Goal: Task Accomplishment & Management: Manage account settings

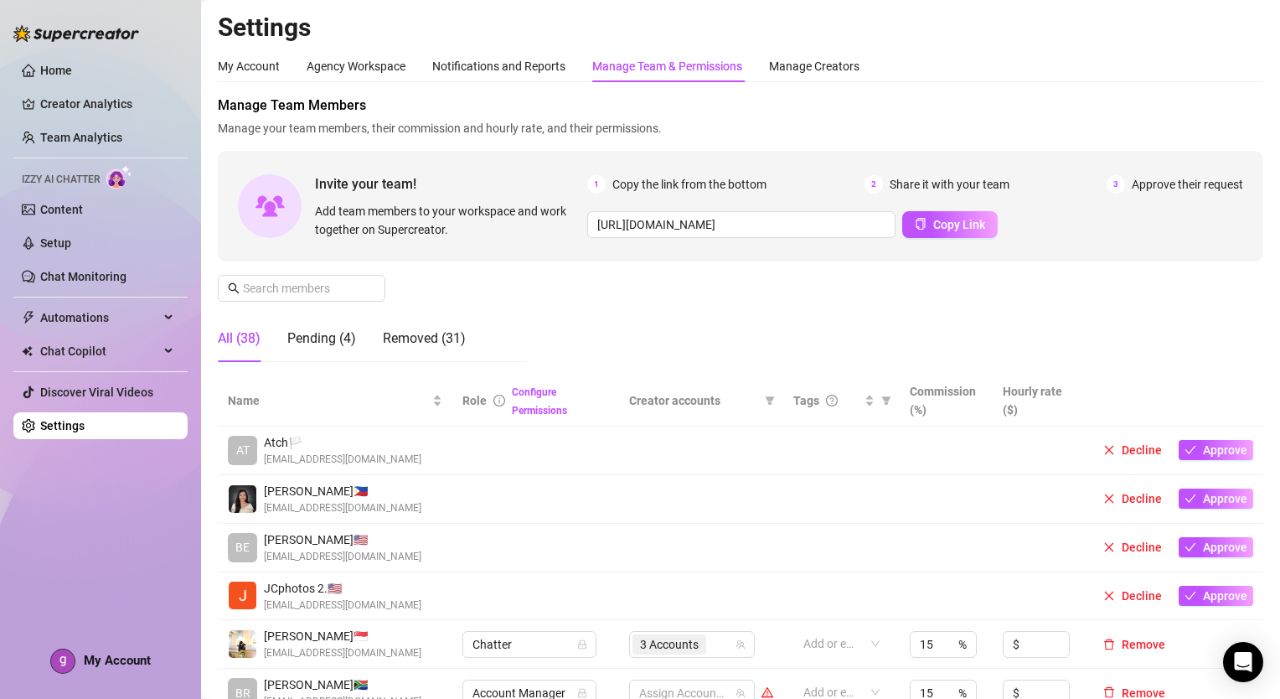
scroll to position [335, 0]
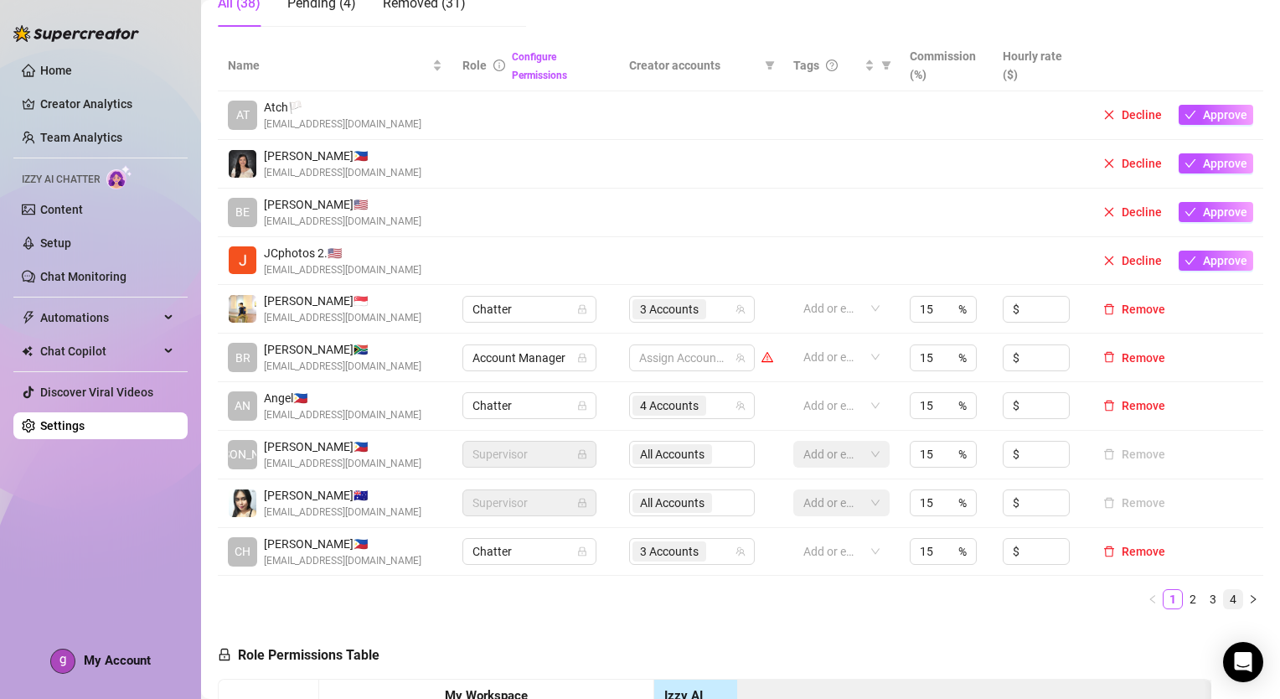
click at [1224, 602] on link "4" at bounding box center [1233, 599] width 18 height 18
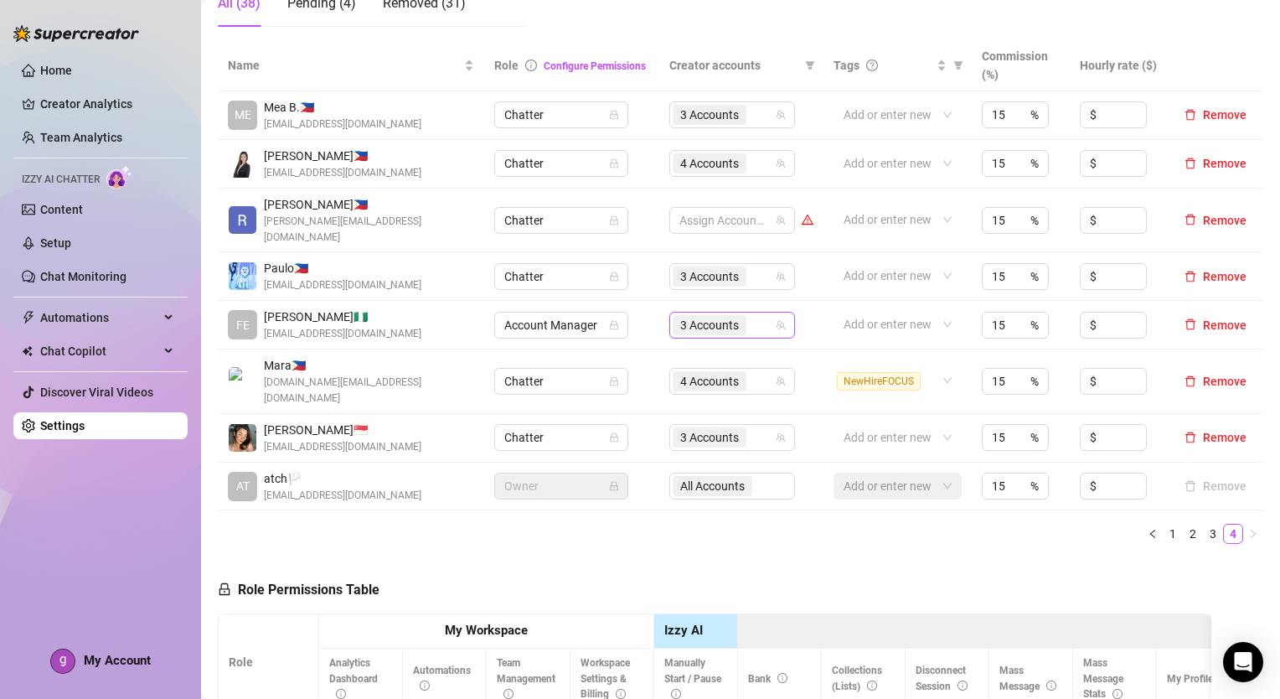
click at [762, 313] on div "3 Accounts" at bounding box center [723, 324] width 101 height 23
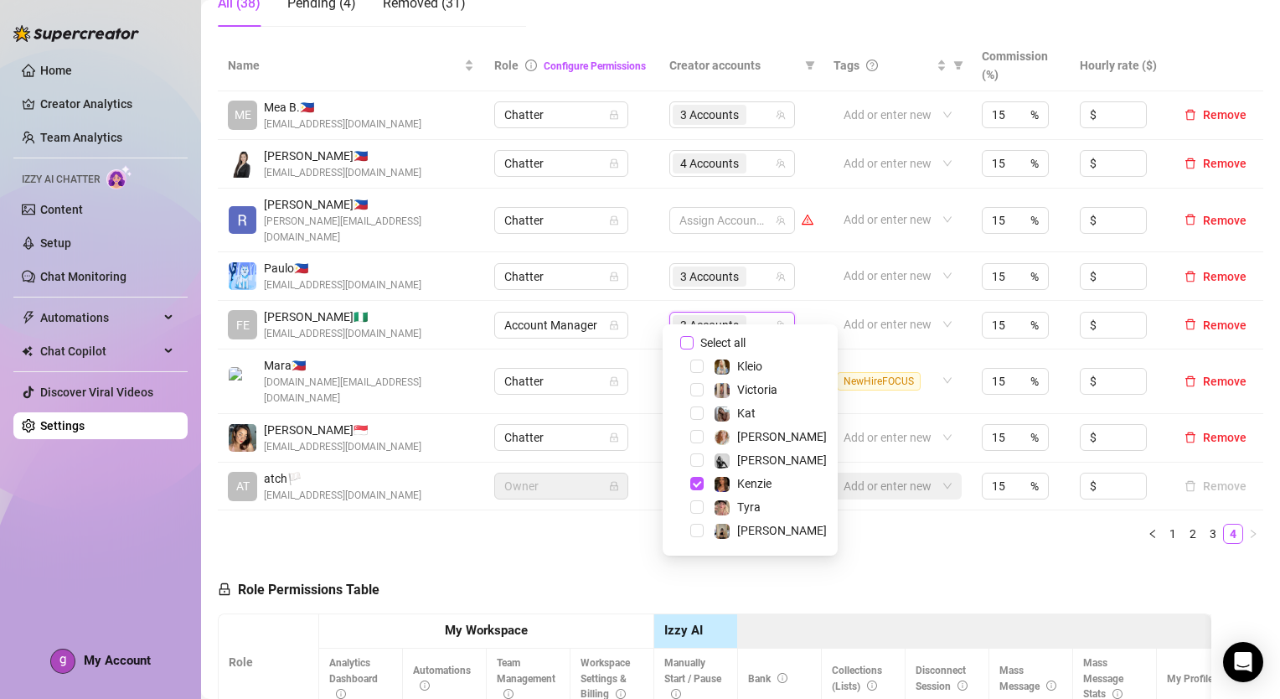
click at [689, 344] on input "Select all" at bounding box center [686, 342] width 13 height 13
checkbox input "false"
click at [697, 386] on span "Select tree node" at bounding box center [696, 389] width 13 height 13
click at [697, 432] on span "Select tree node" at bounding box center [696, 436] width 13 height 13
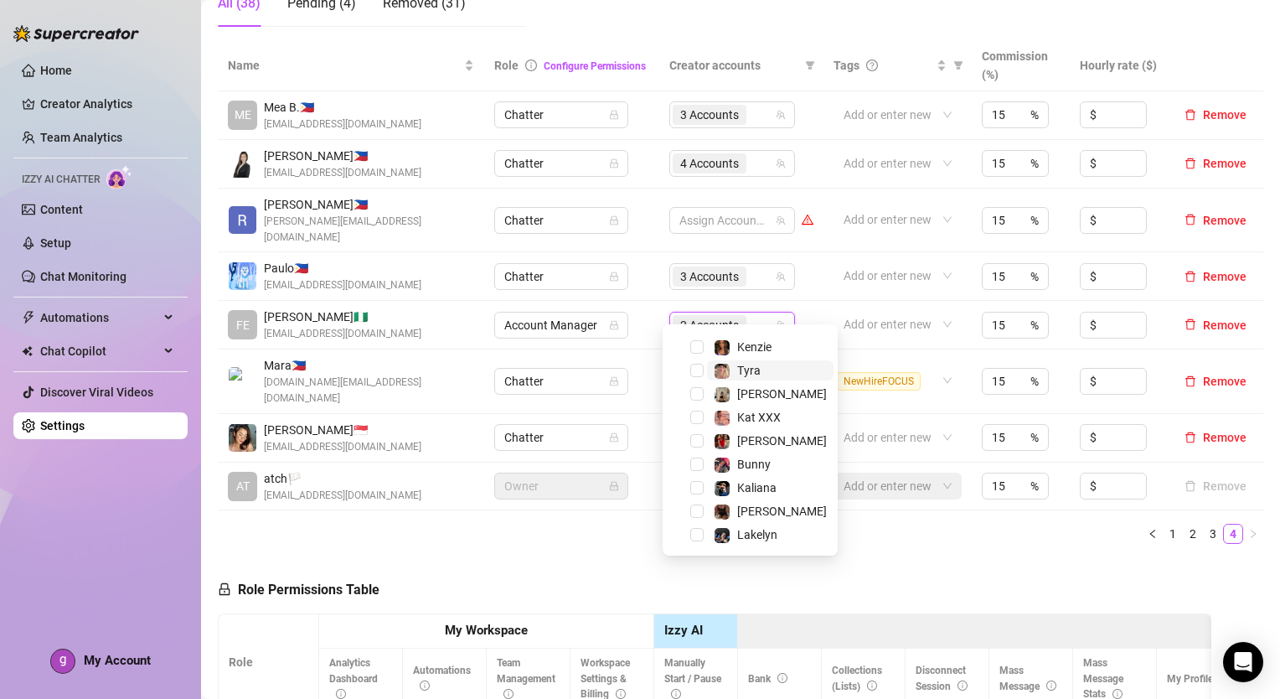
scroll to position [161, 0]
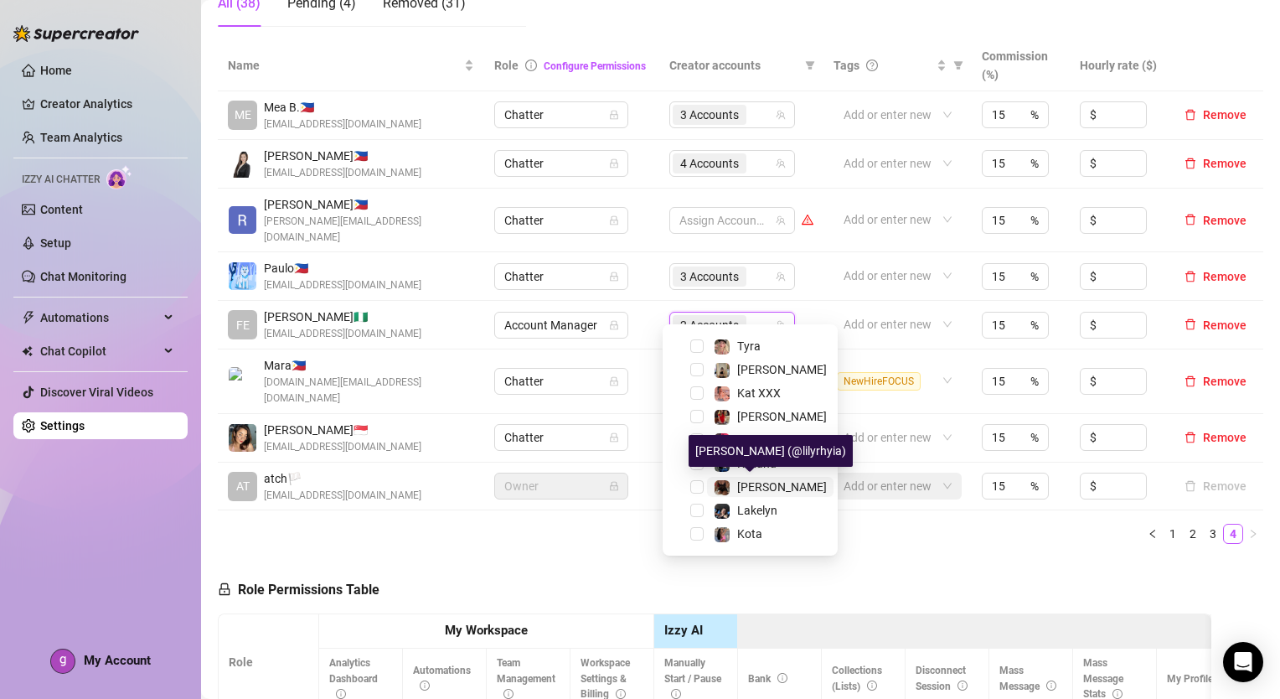
click at [778, 484] on span "Lily Rhyia" at bounding box center [782, 486] width 90 height 13
click at [879, 524] on ul "1 2 3 4" at bounding box center [741, 534] width 1046 height 20
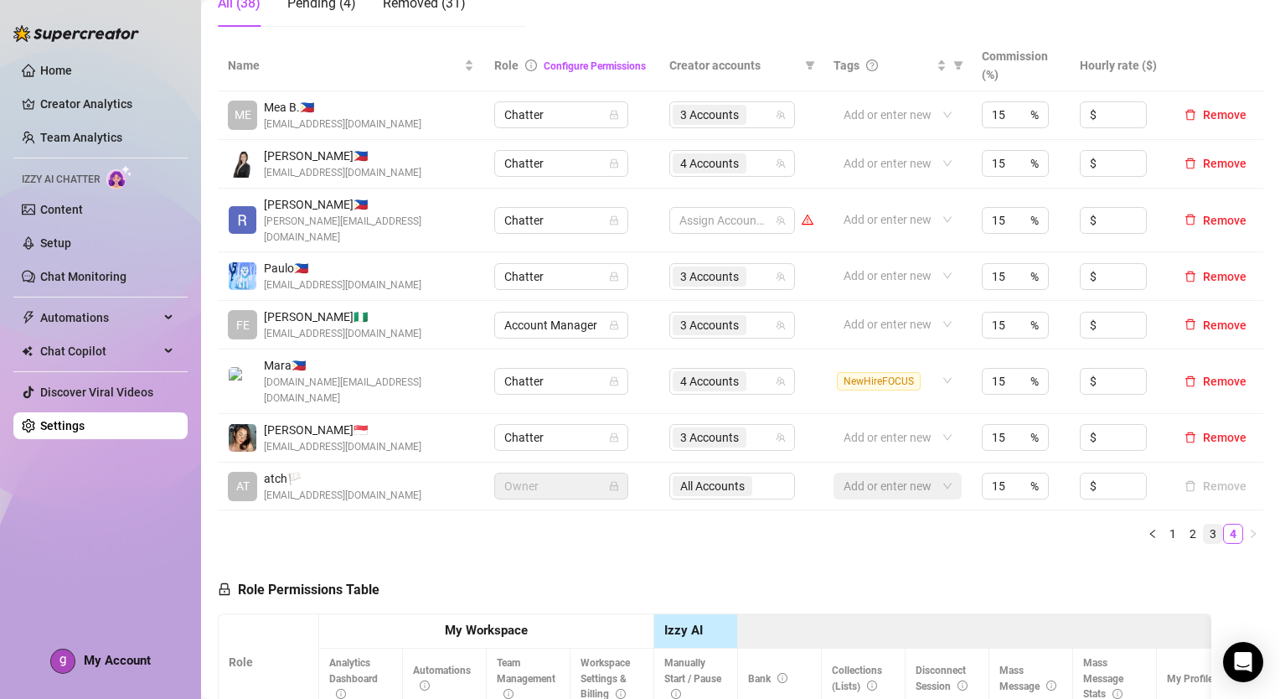
click at [1204, 525] on link "3" at bounding box center [1213, 534] width 18 height 18
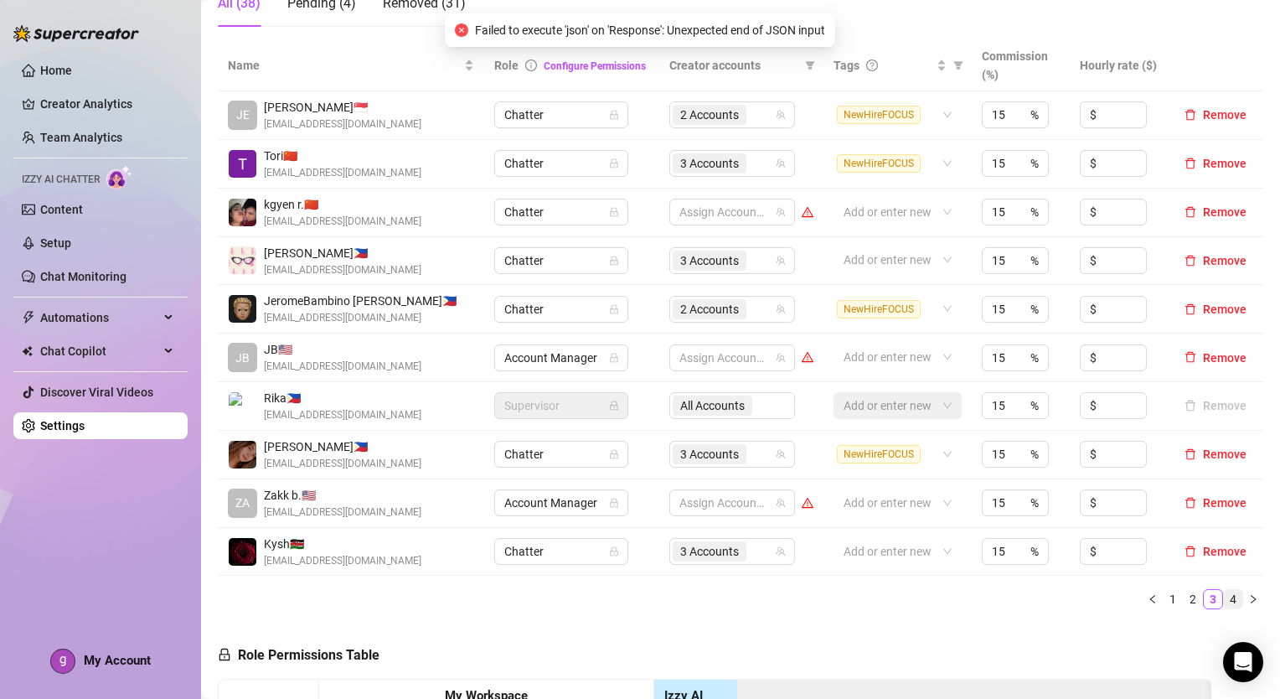
click at [1224, 604] on link "4" at bounding box center [1233, 599] width 18 height 18
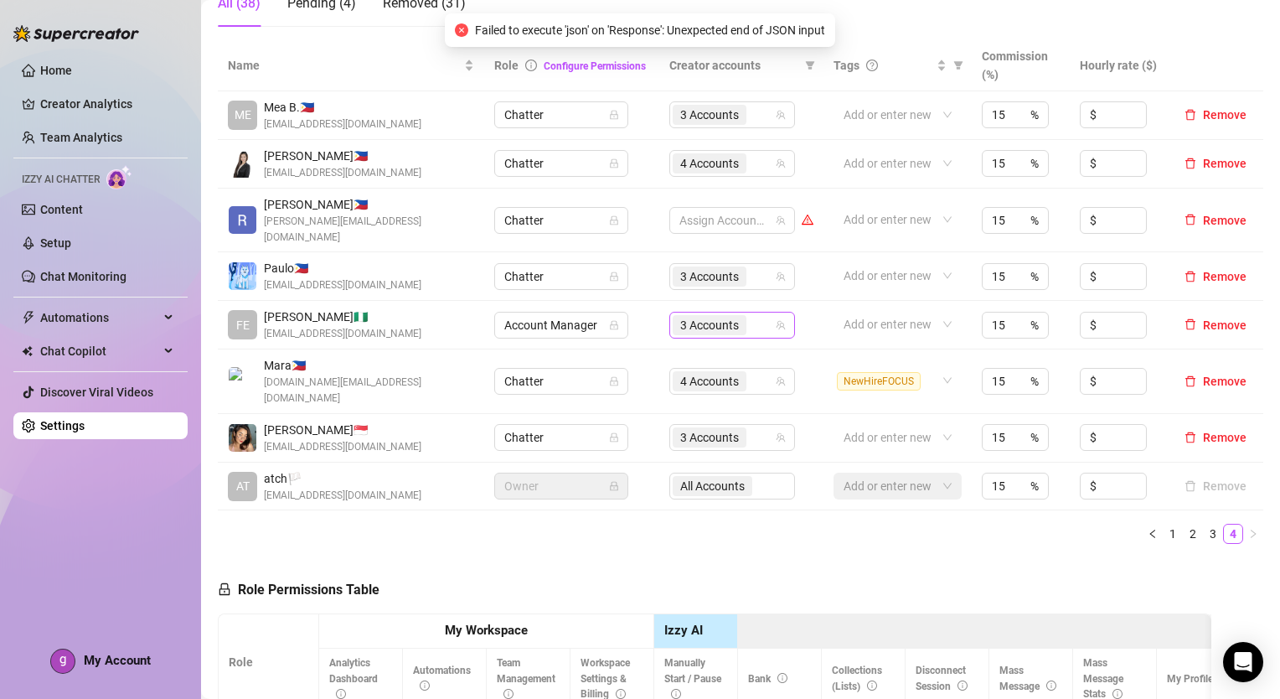
click at [751, 315] on div "3 Accounts" at bounding box center [723, 324] width 101 height 23
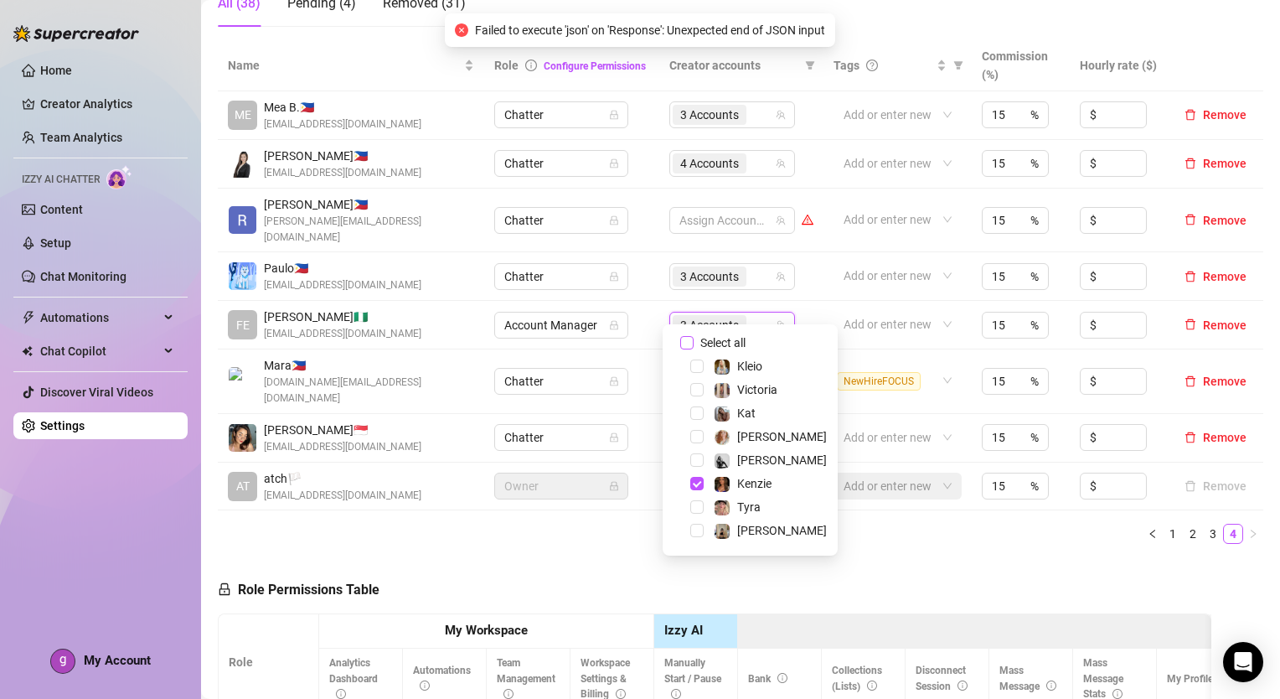
click at [751, 349] on span "Select all" at bounding box center [723, 342] width 59 height 18
click at [694, 349] on input "Select all" at bounding box center [686, 342] width 13 height 13
click at [751, 349] on span "Select all" at bounding box center [723, 342] width 59 height 18
click at [694, 349] on input "Select all" at bounding box center [686, 342] width 13 height 13
checkbox input "false"
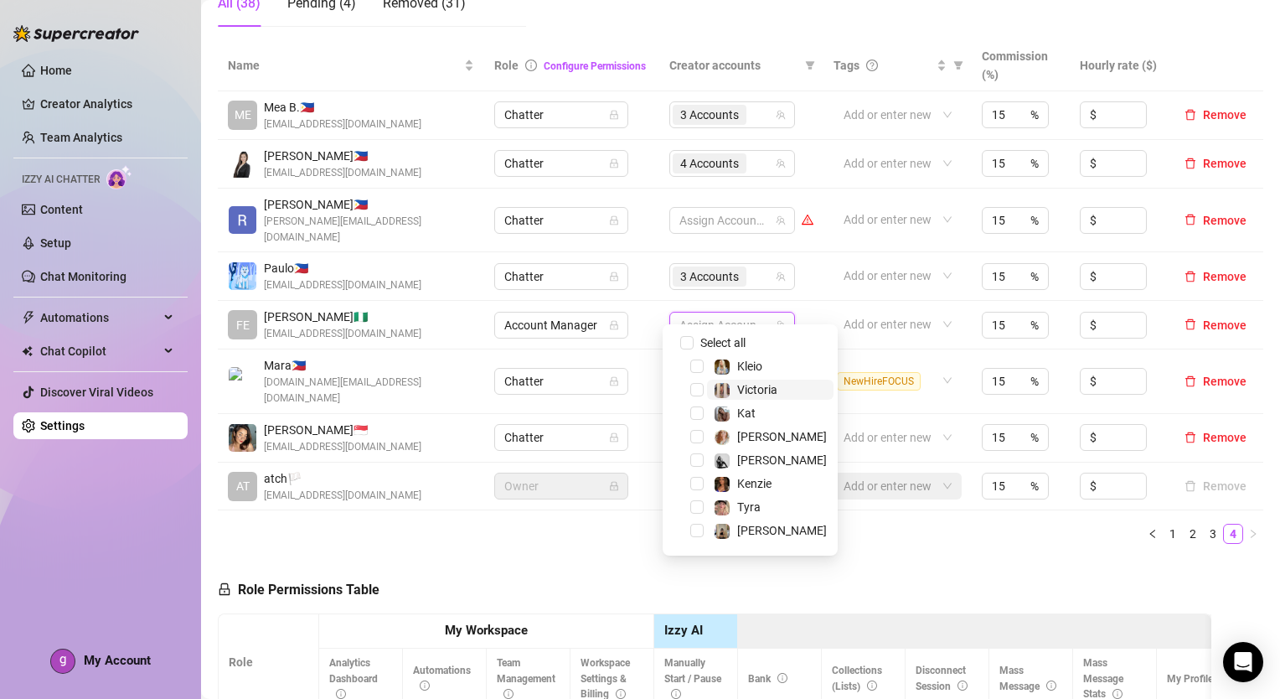
click at [752, 384] on span "Victoria" at bounding box center [757, 389] width 40 height 13
click at [757, 432] on span "Amy Pond" at bounding box center [782, 436] width 90 height 13
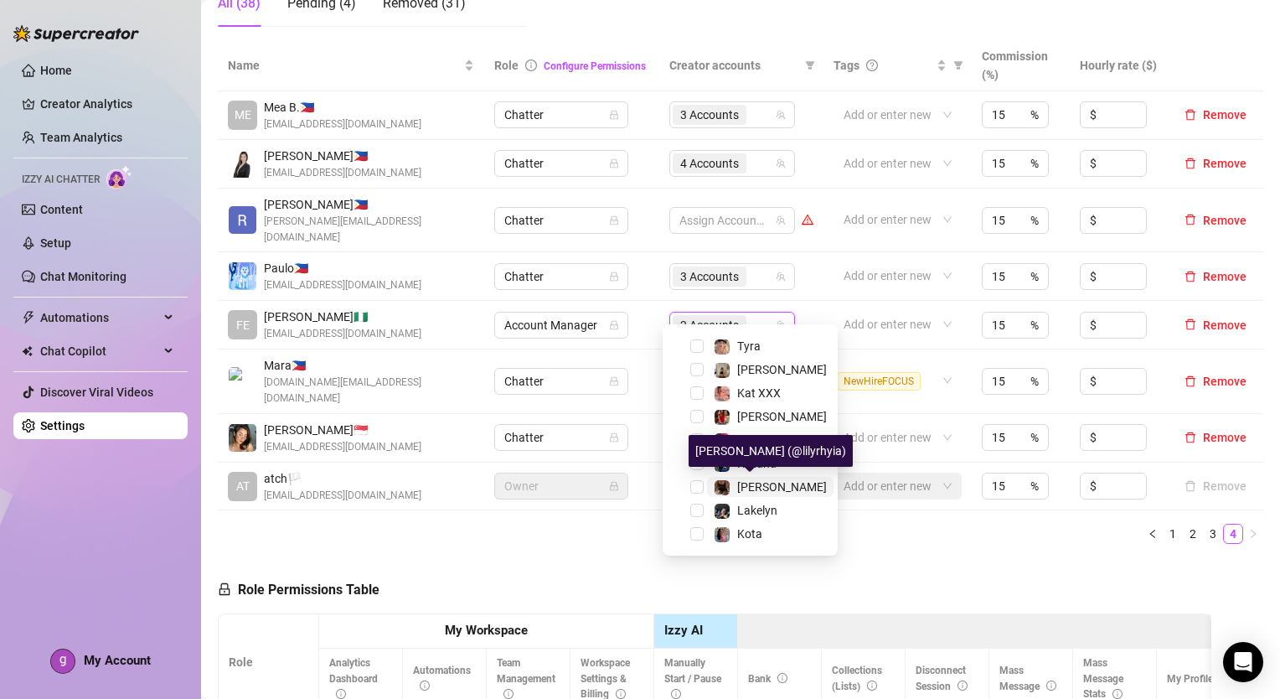
click at [764, 482] on span "Lily Rhyia" at bounding box center [782, 486] width 90 height 13
click at [895, 511] on div "Name Role Configure Permissions Creator accounts Tags Commission (%) Hourly rat…" at bounding box center [741, 298] width 1046 height 517
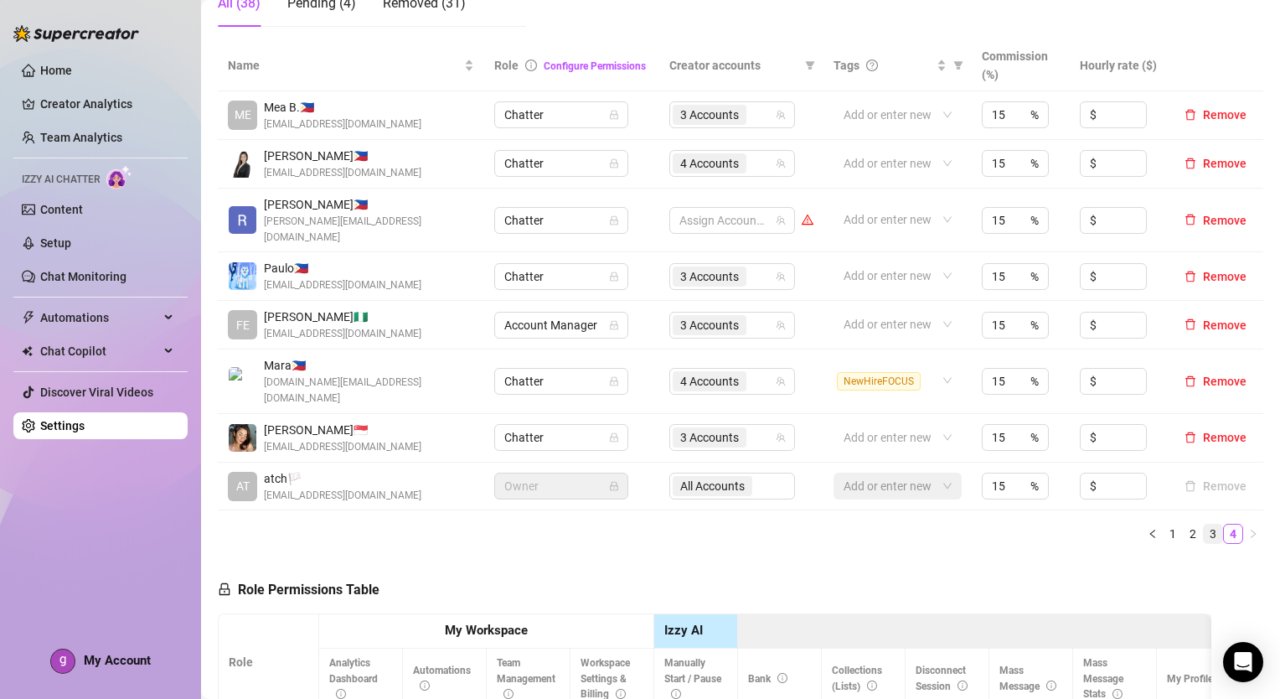
click at [1204, 525] on link "3" at bounding box center [1213, 534] width 18 height 18
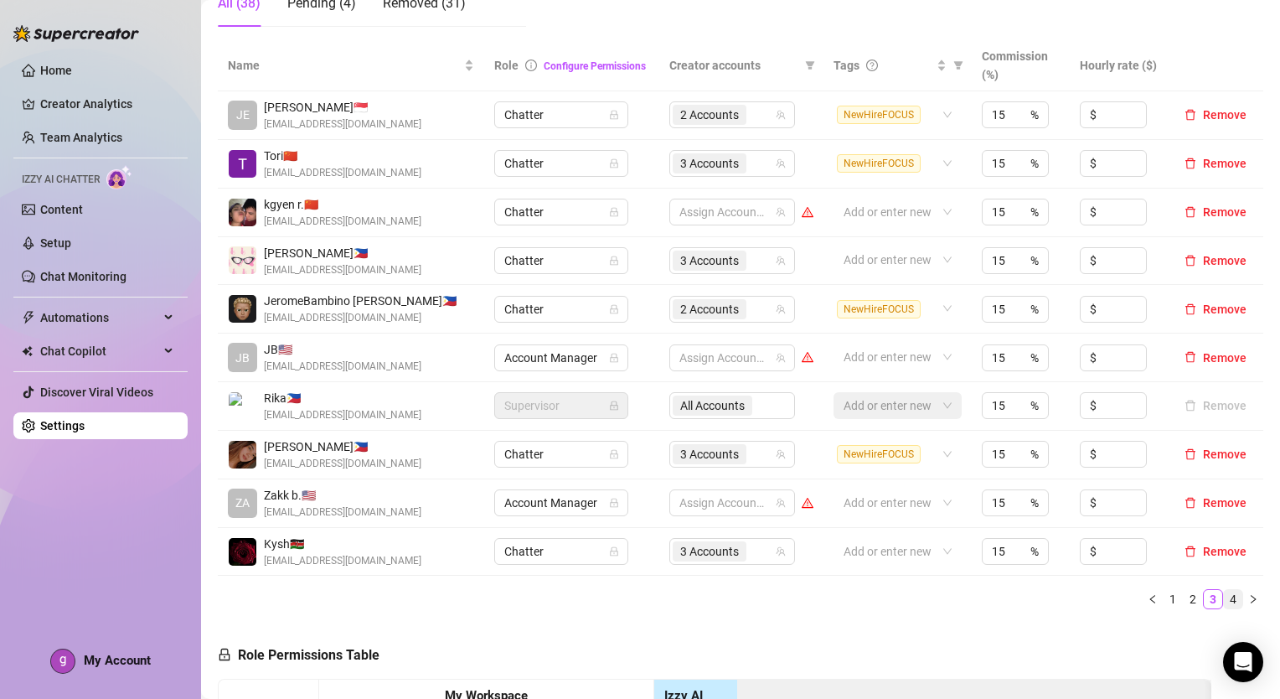
click at [1224, 595] on link "4" at bounding box center [1233, 599] width 18 height 18
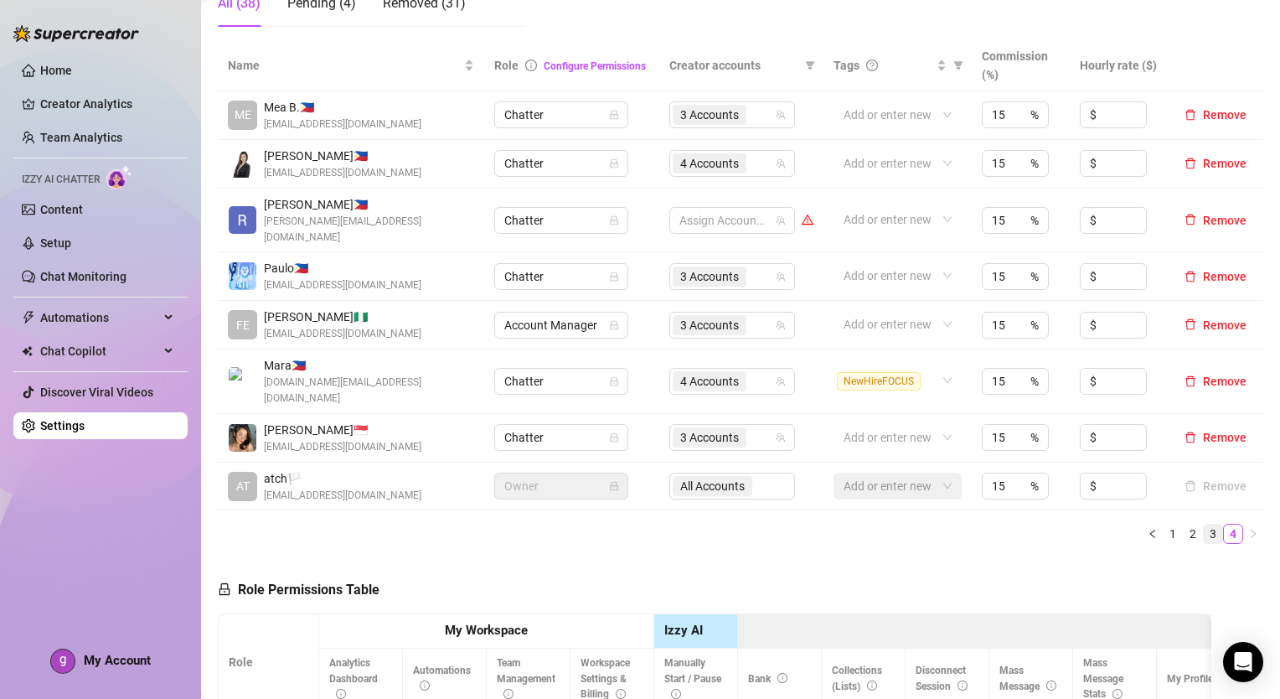
click at [1204, 525] on link "3" at bounding box center [1213, 534] width 18 height 18
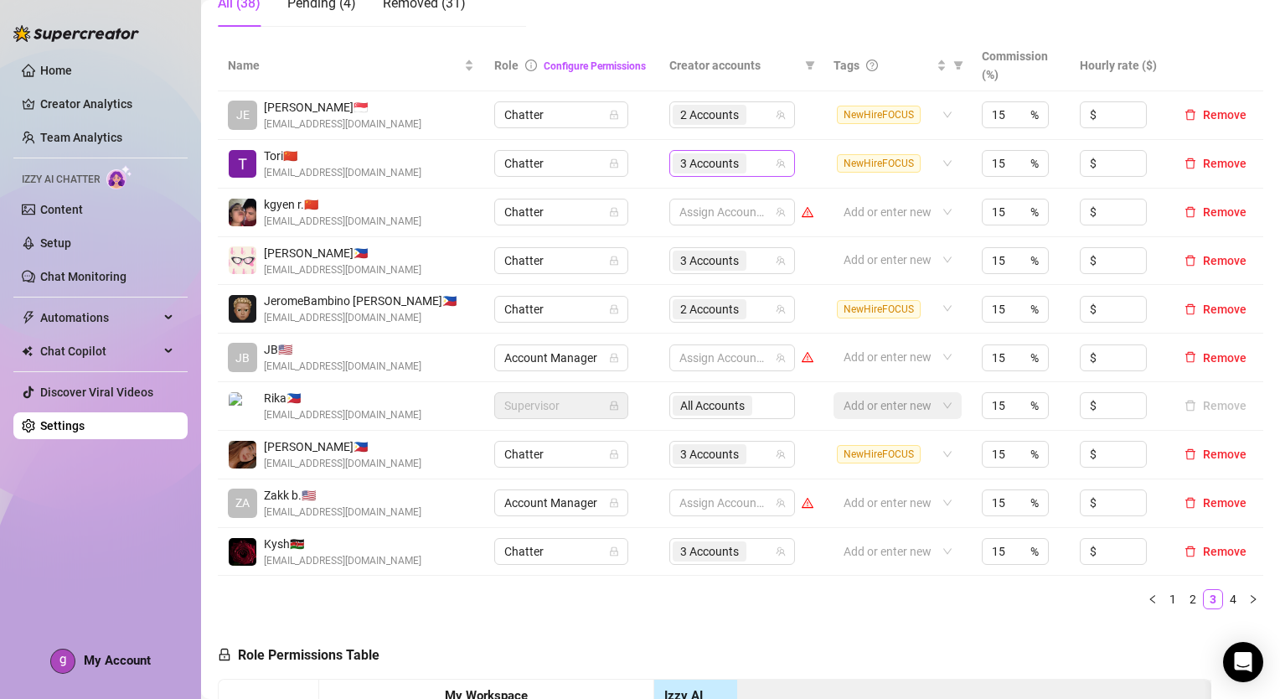
click at [750, 164] on input "search" at bounding box center [751, 163] width 3 height 20
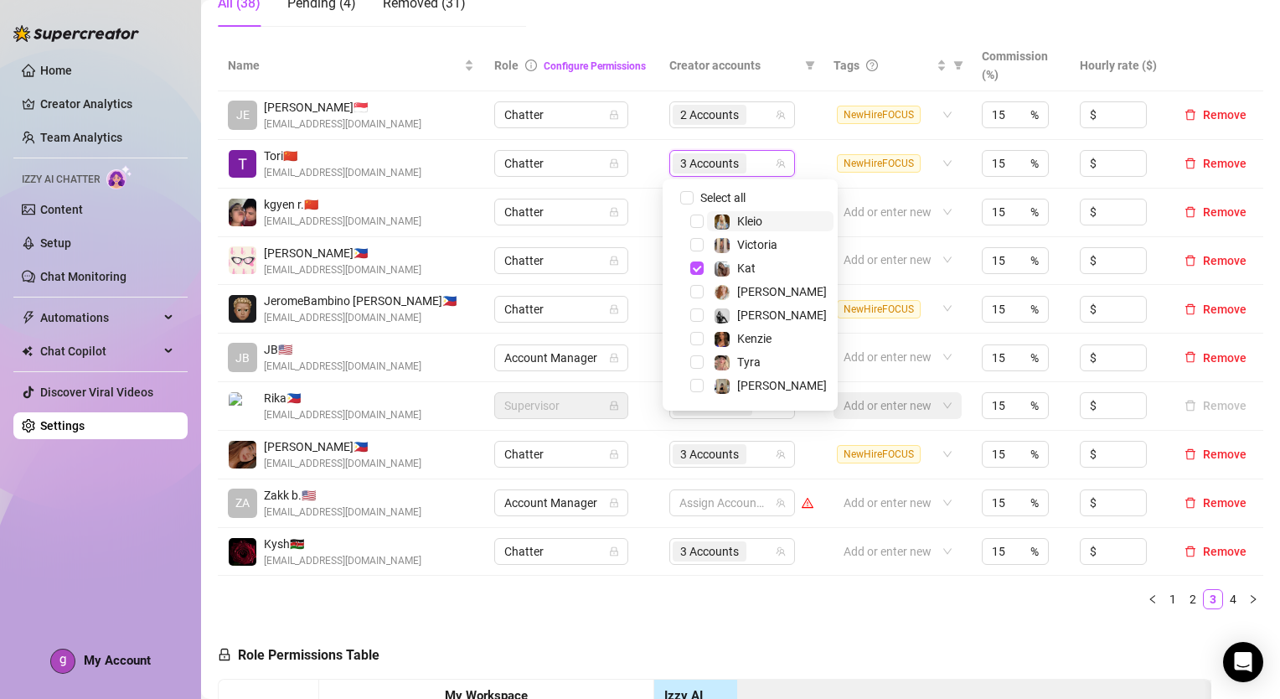
click at [750, 165] on input "search" at bounding box center [751, 163] width 3 height 20
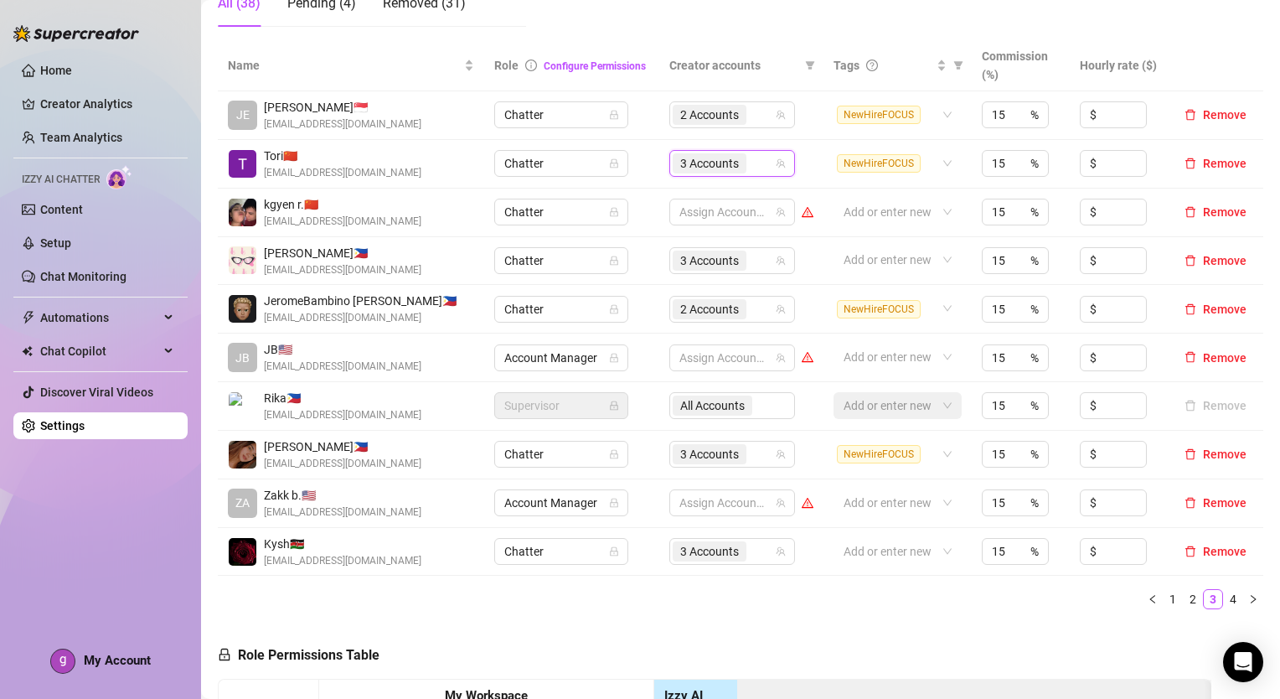
click at [752, 170] on div "3 Accounts" at bounding box center [723, 163] width 101 height 23
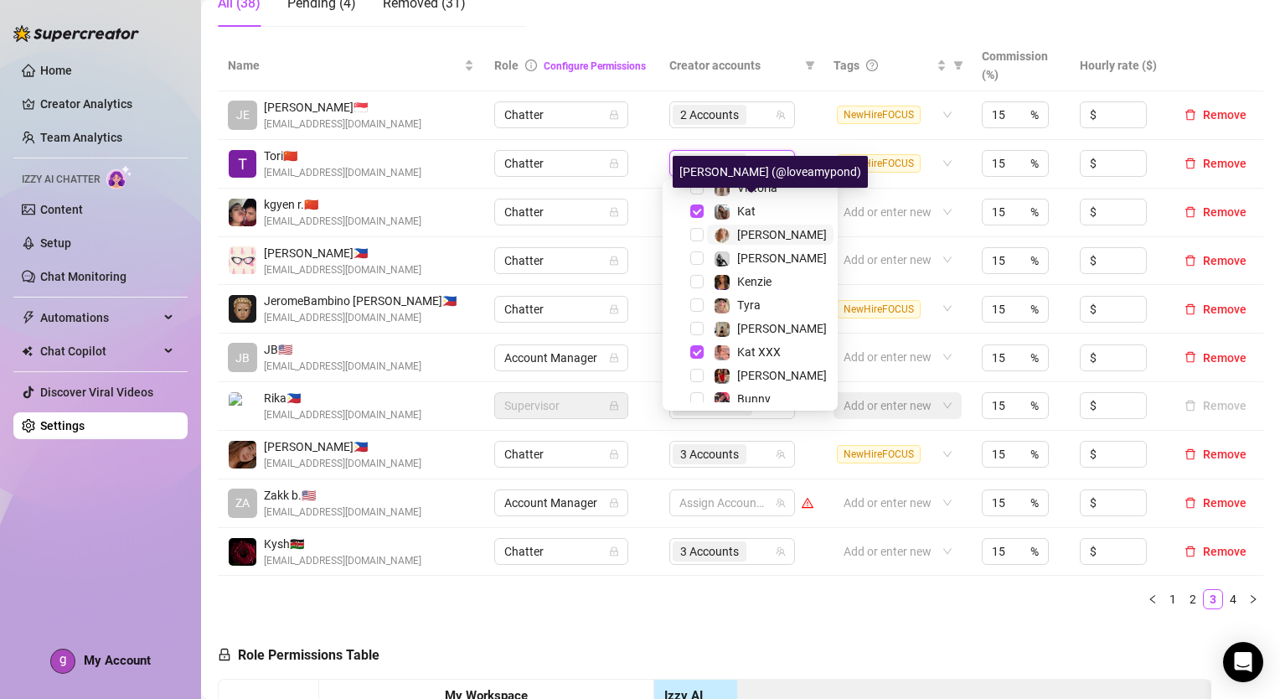
scroll to position [84, 0]
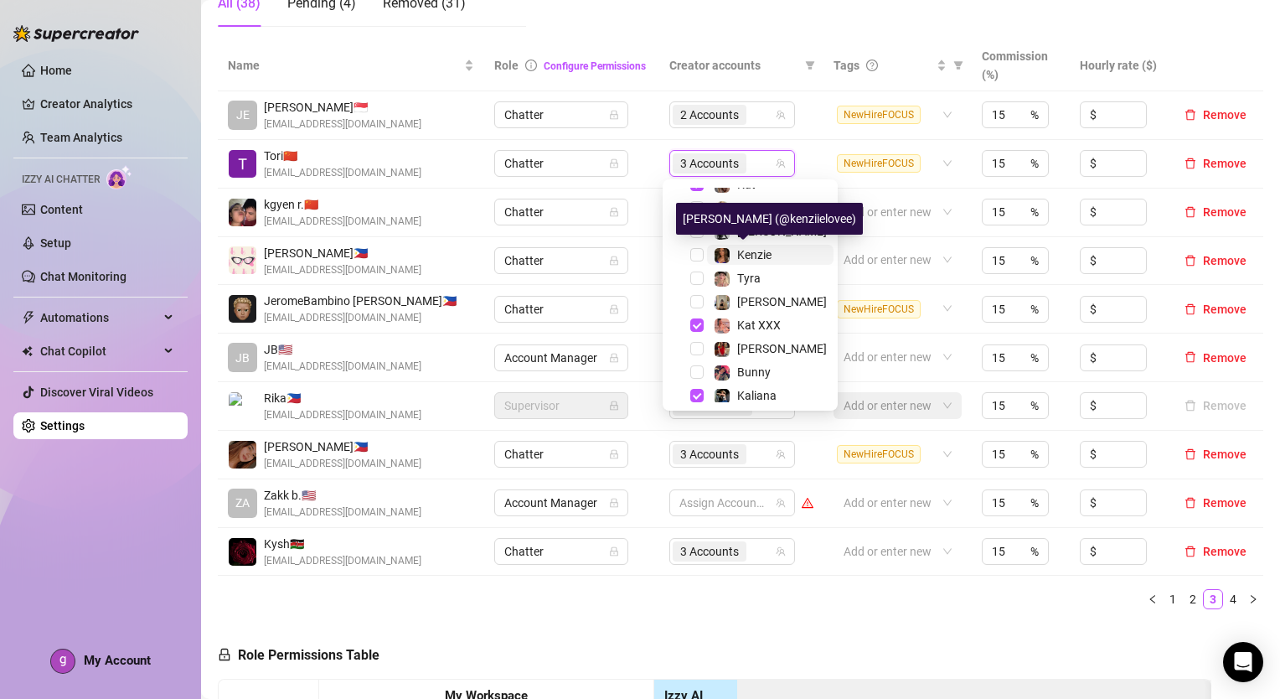
click at [748, 256] on span "Kenzie" at bounding box center [754, 254] width 34 height 13
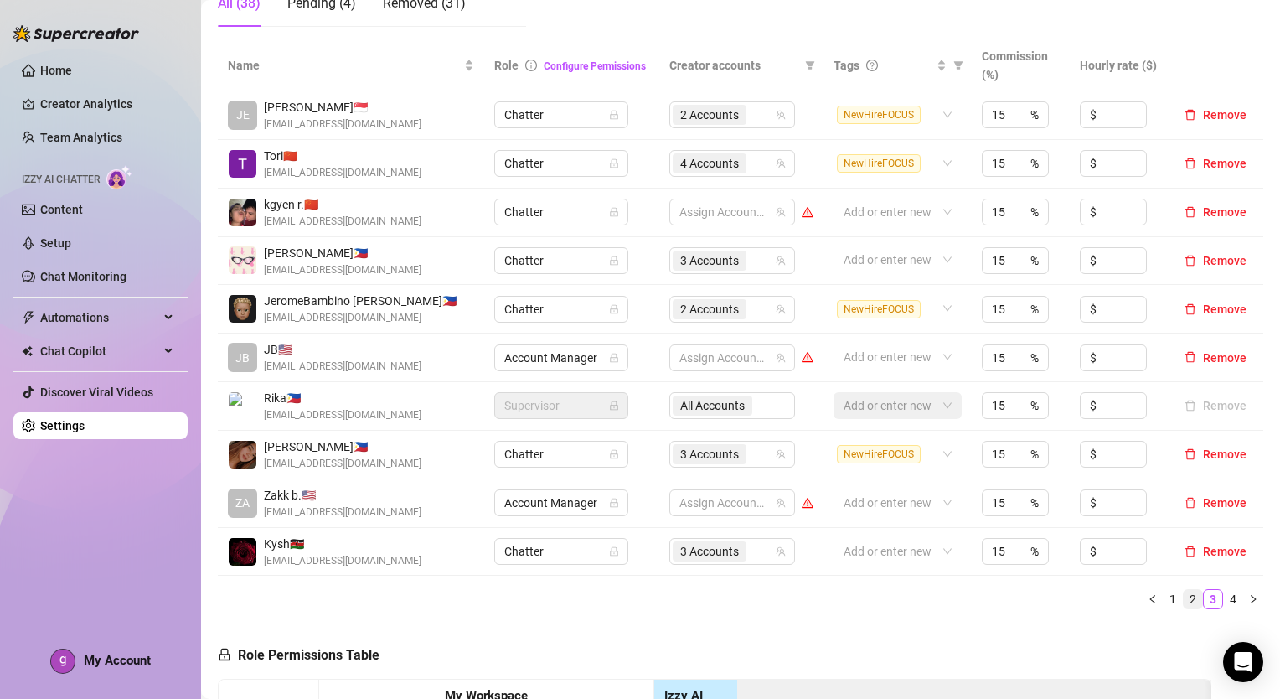
click at [1184, 600] on link "2" at bounding box center [1193, 599] width 18 height 18
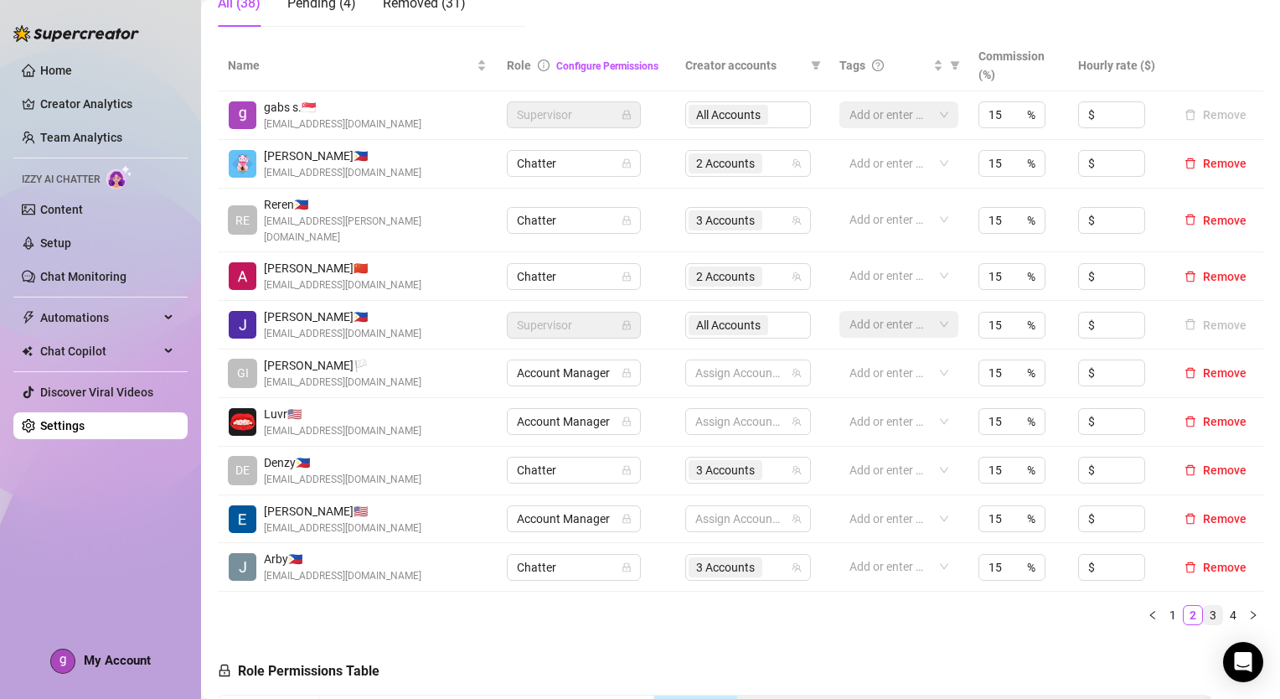
click at [1204, 606] on link "3" at bounding box center [1213, 615] width 18 height 18
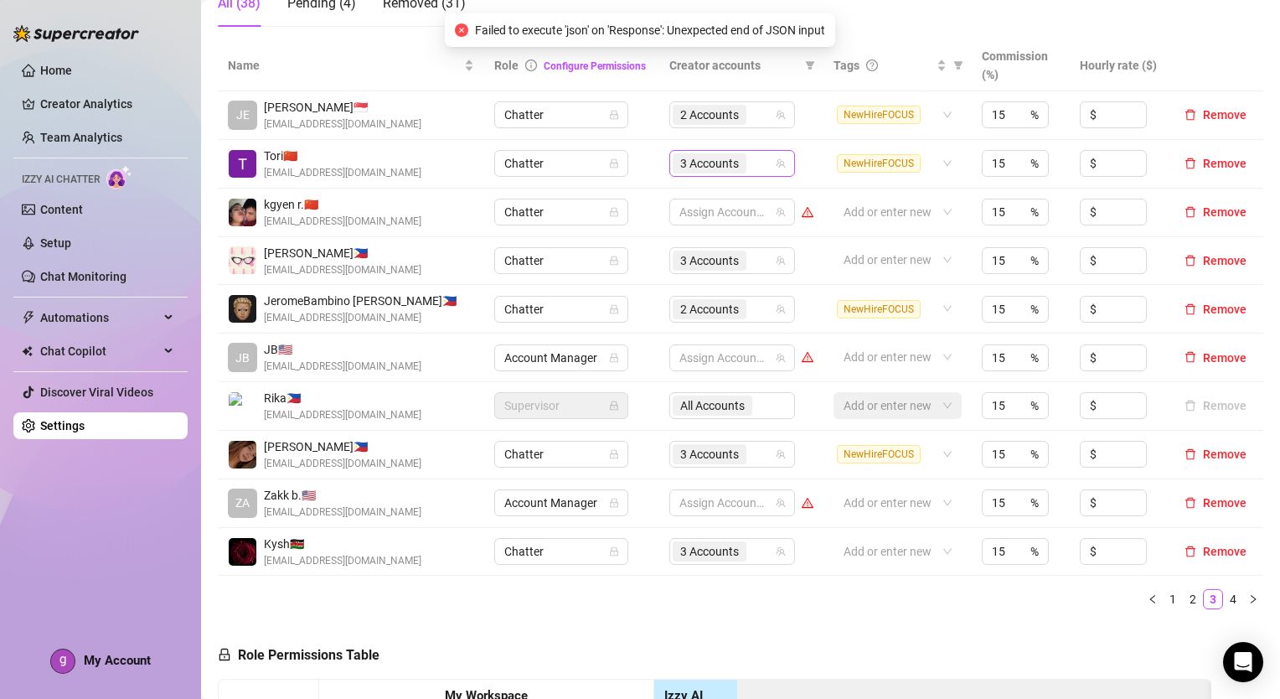
click at [750, 166] on input "search" at bounding box center [751, 163] width 3 height 20
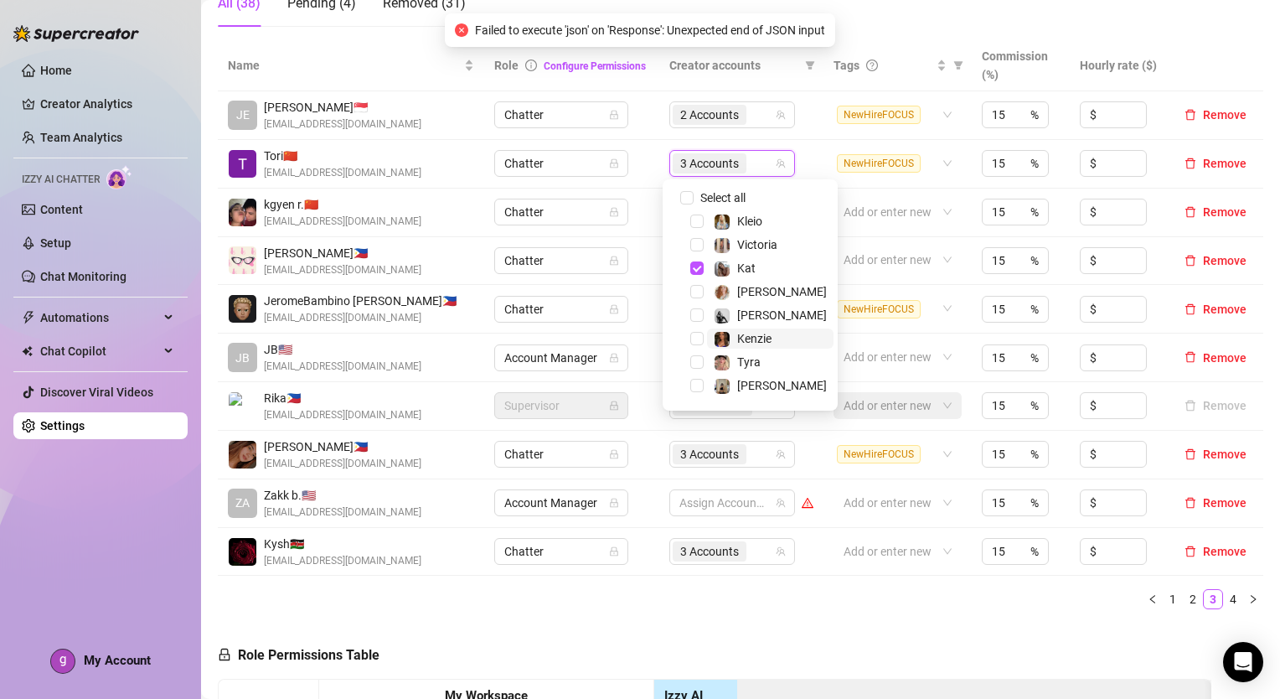
click at [757, 337] on span "Kenzie" at bounding box center [754, 338] width 34 height 13
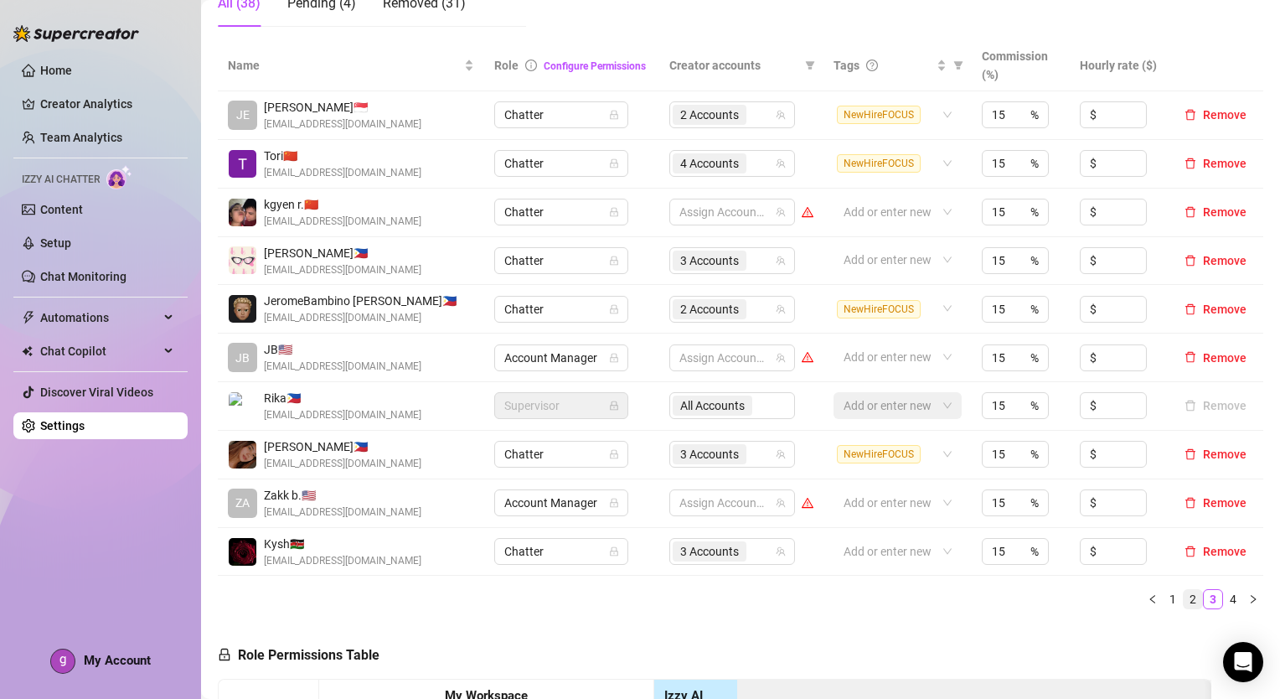
click at [1184, 602] on link "2" at bounding box center [1193, 599] width 18 height 18
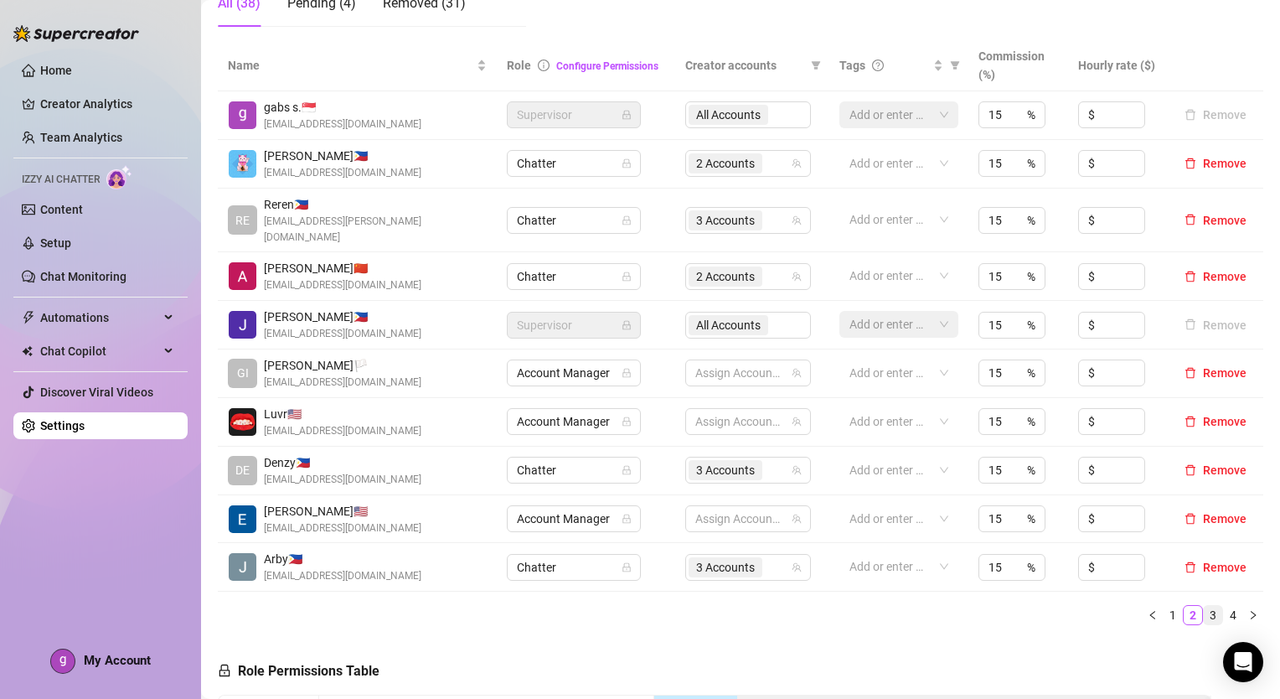
click at [1204, 606] on link "3" at bounding box center [1213, 615] width 18 height 18
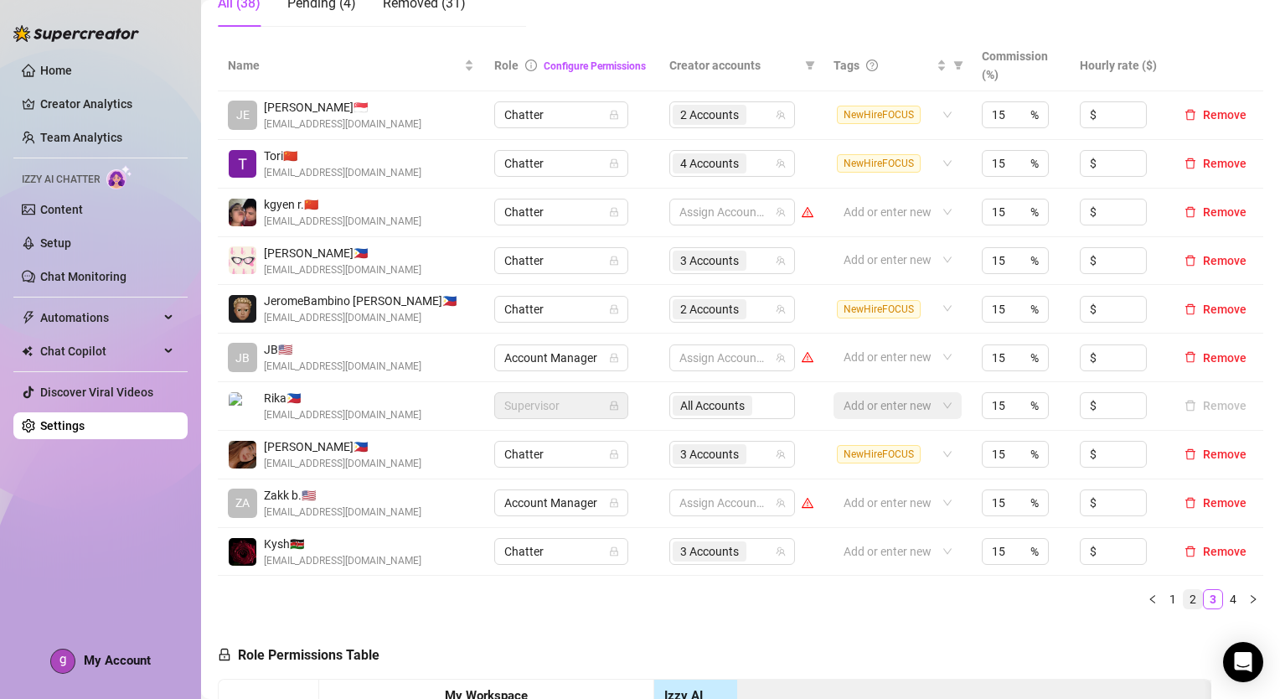
click at [1184, 602] on link "2" at bounding box center [1193, 599] width 18 height 18
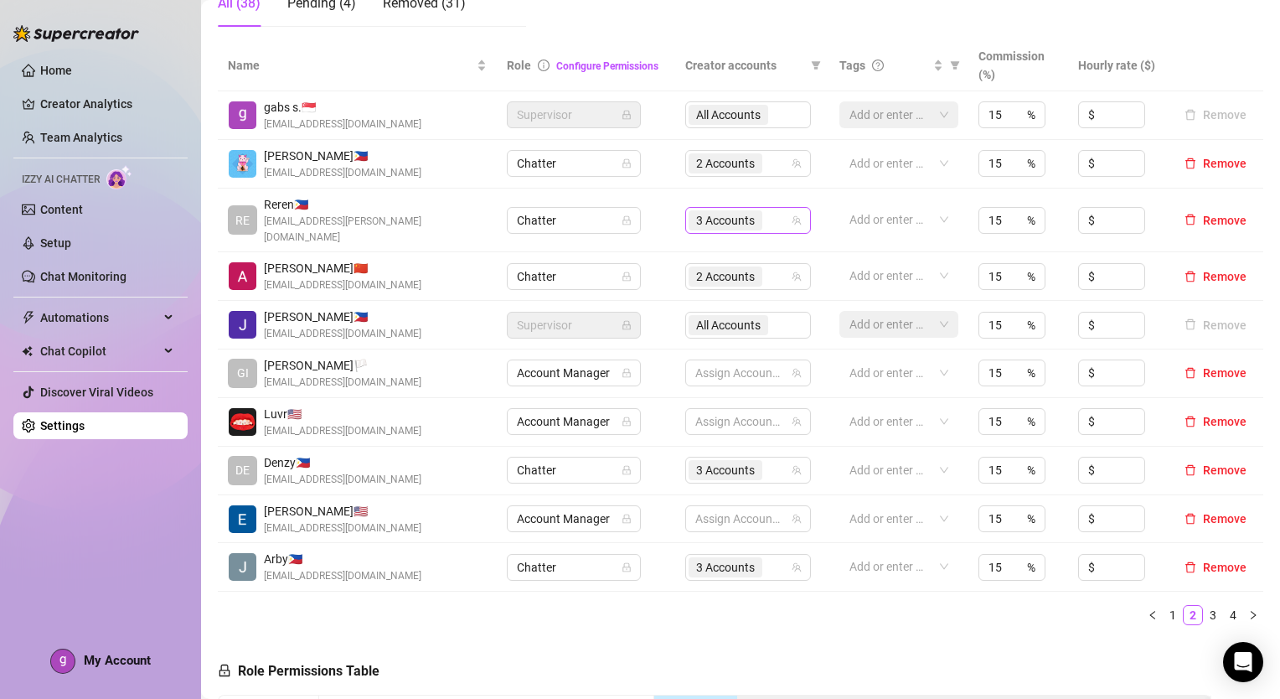
click at [768, 210] on div "3 Accounts" at bounding box center [739, 220] width 101 height 23
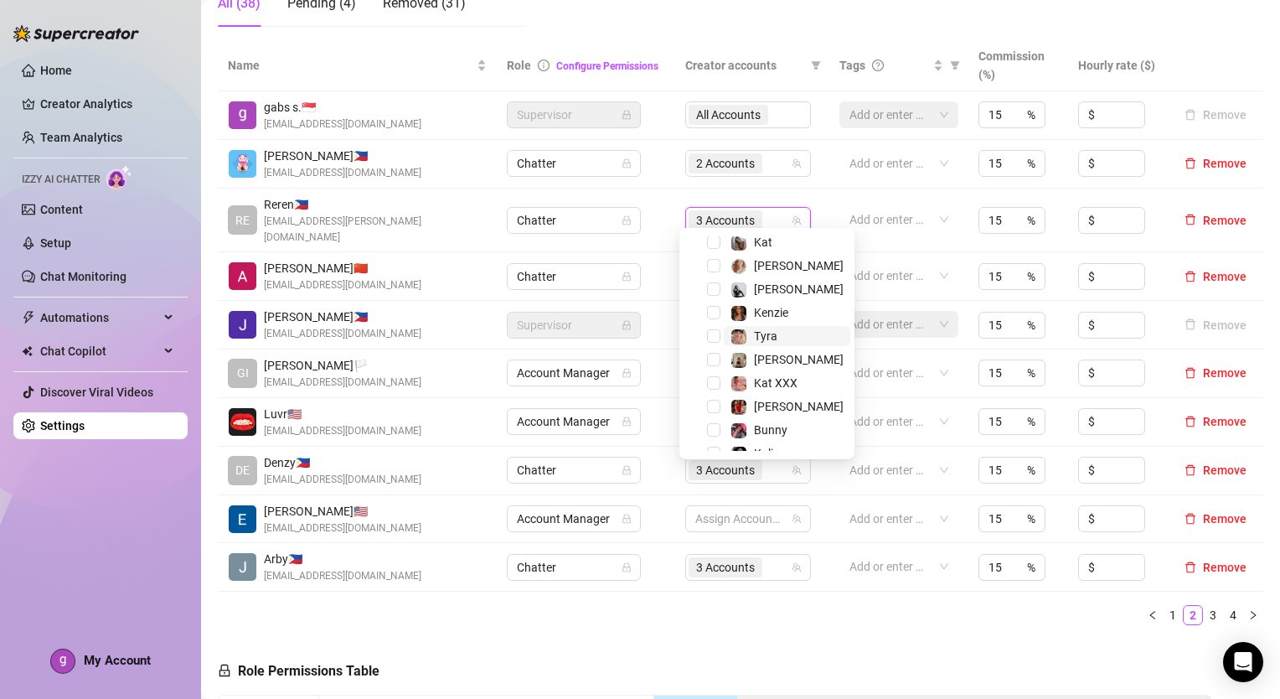
scroll to position [161, 0]
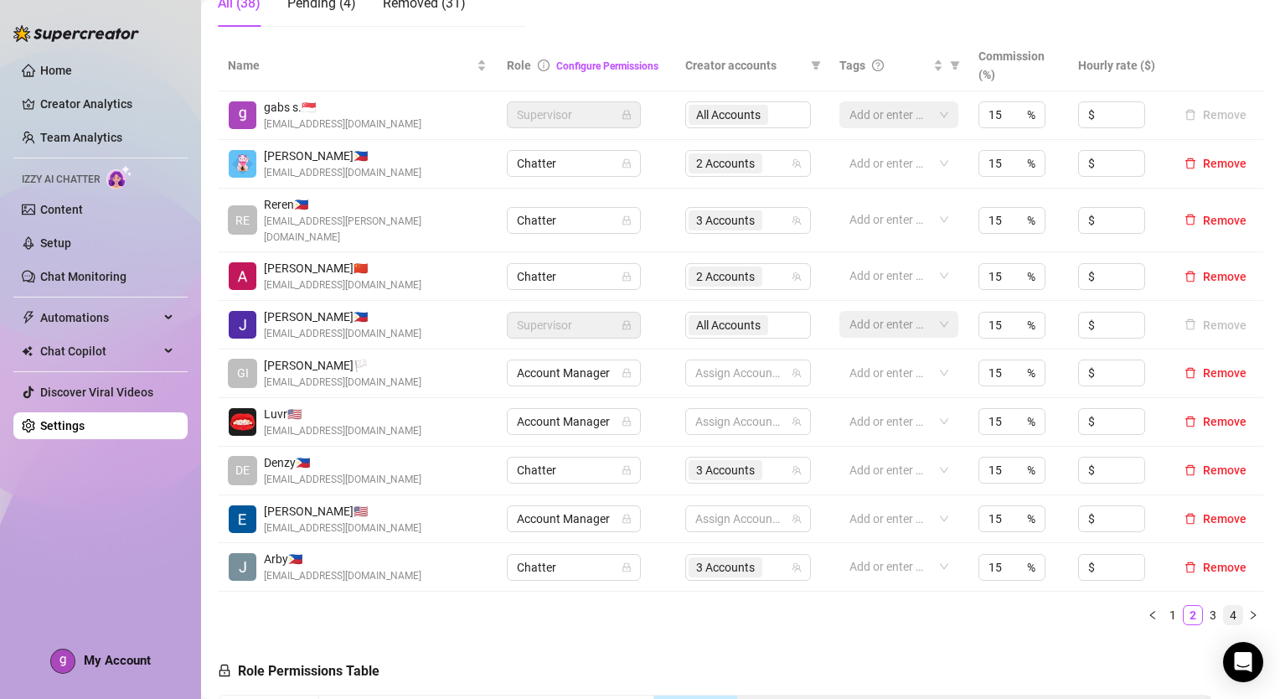
click at [1224, 606] on link "4" at bounding box center [1233, 615] width 18 height 18
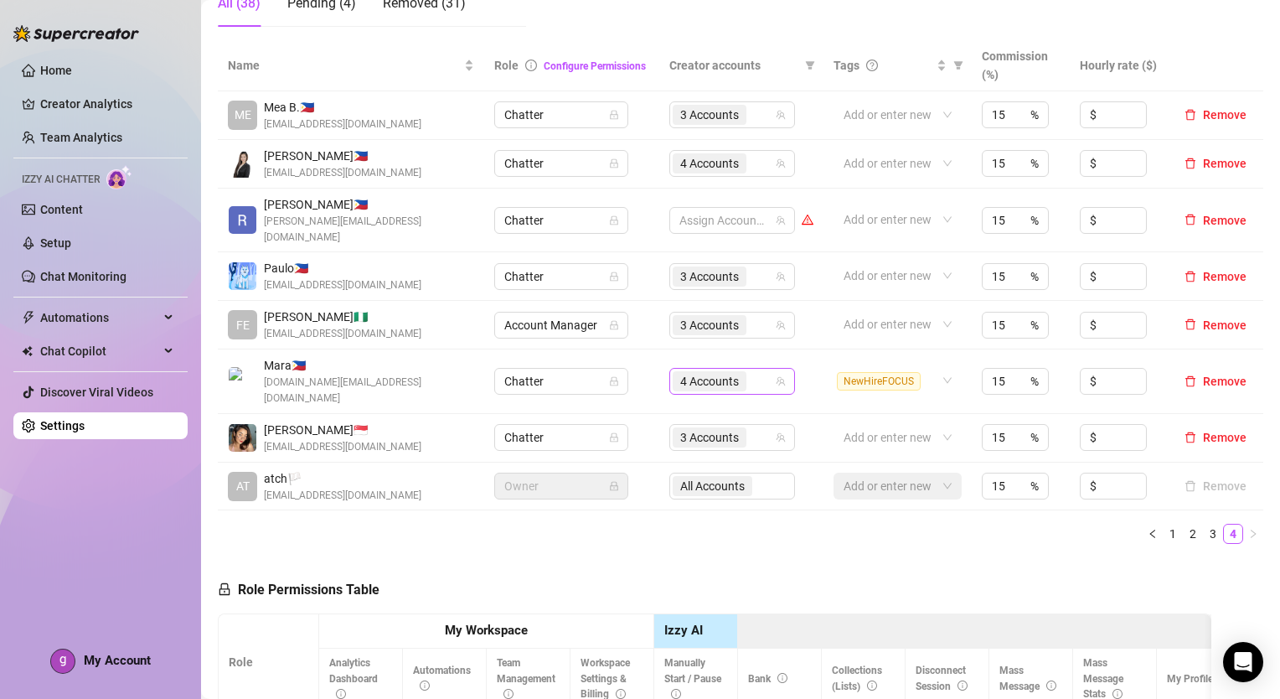
click at [751, 370] on div "4 Accounts" at bounding box center [723, 381] width 101 height 23
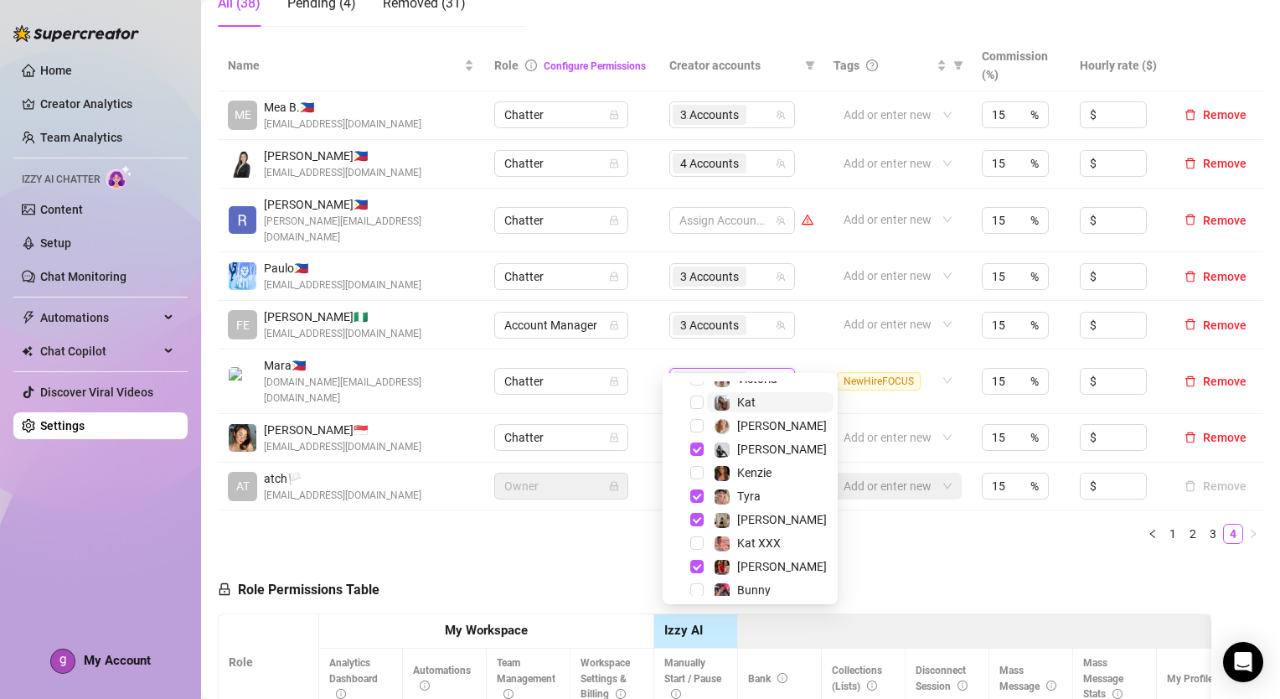
scroll to position [84, 0]
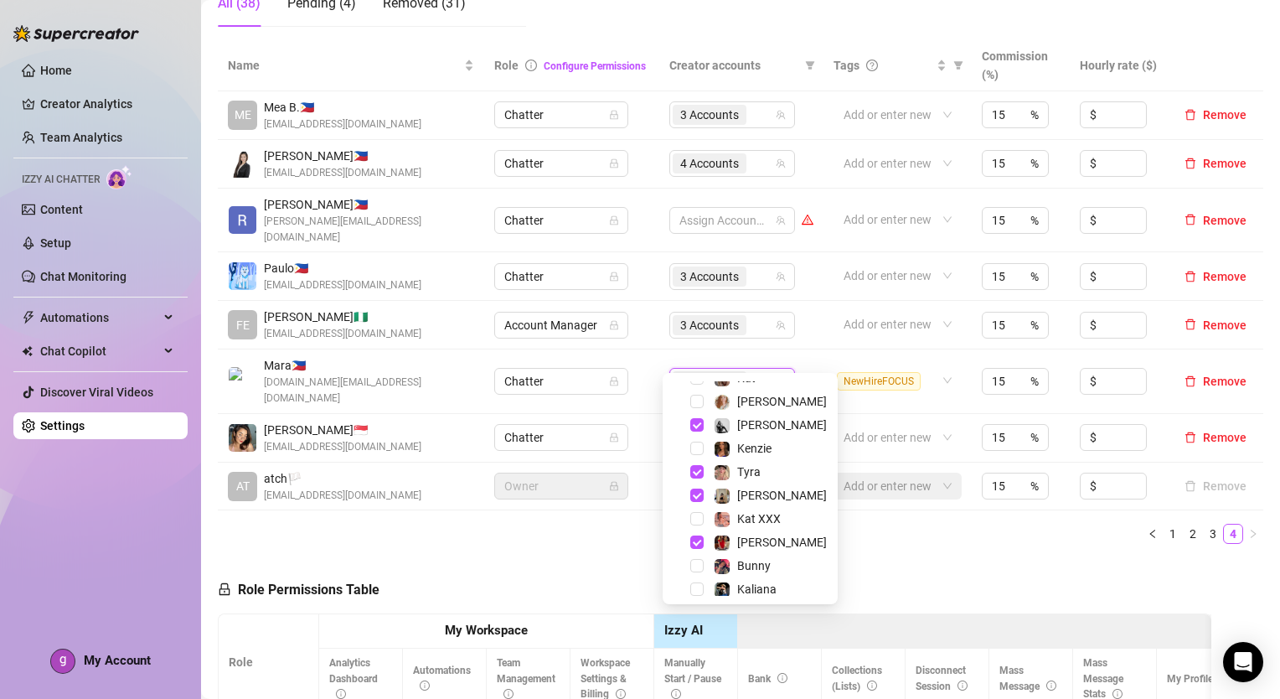
click at [859, 513] on div "Name Role Configure Permissions Creator accounts Tags Commission (%) Hourly rat…" at bounding box center [741, 298] width 1046 height 517
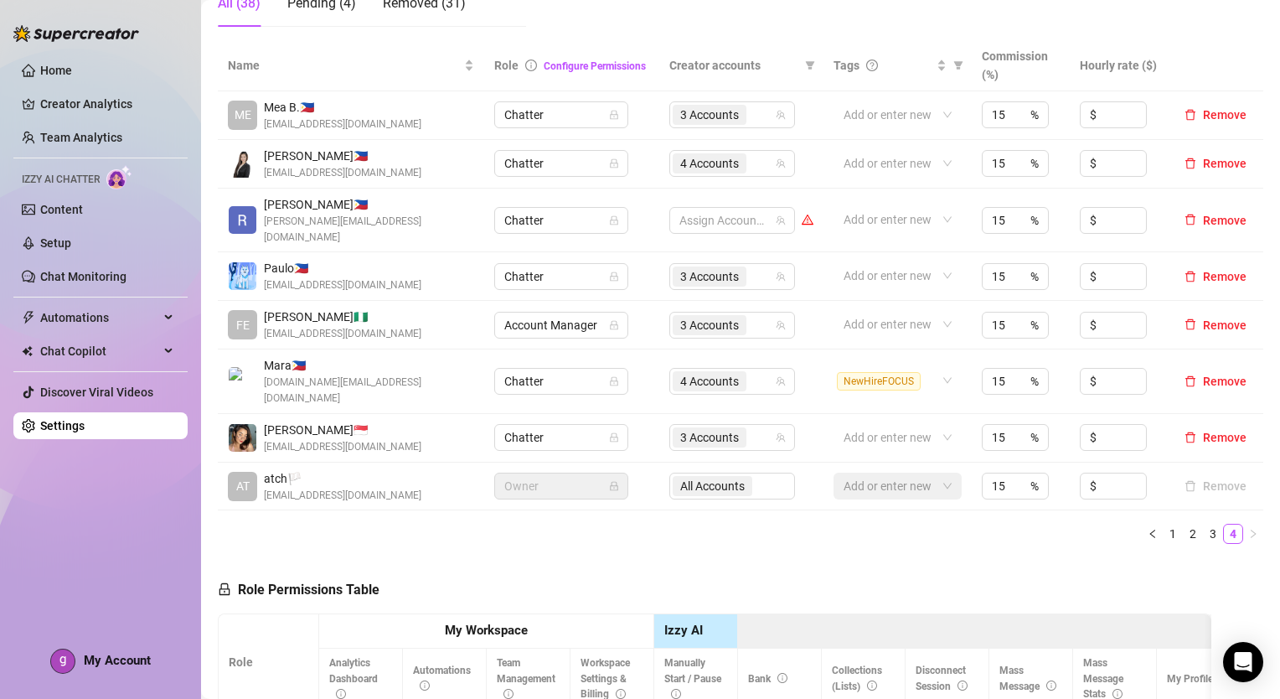
click at [46, 491] on div "Home Creator Analytics Team Analytics Izzy AI Chatter Content Setup Chat Monito…" at bounding box center [100, 342] width 174 height 684
click at [84, 660] on span "My Account" at bounding box center [117, 660] width 67 height 15
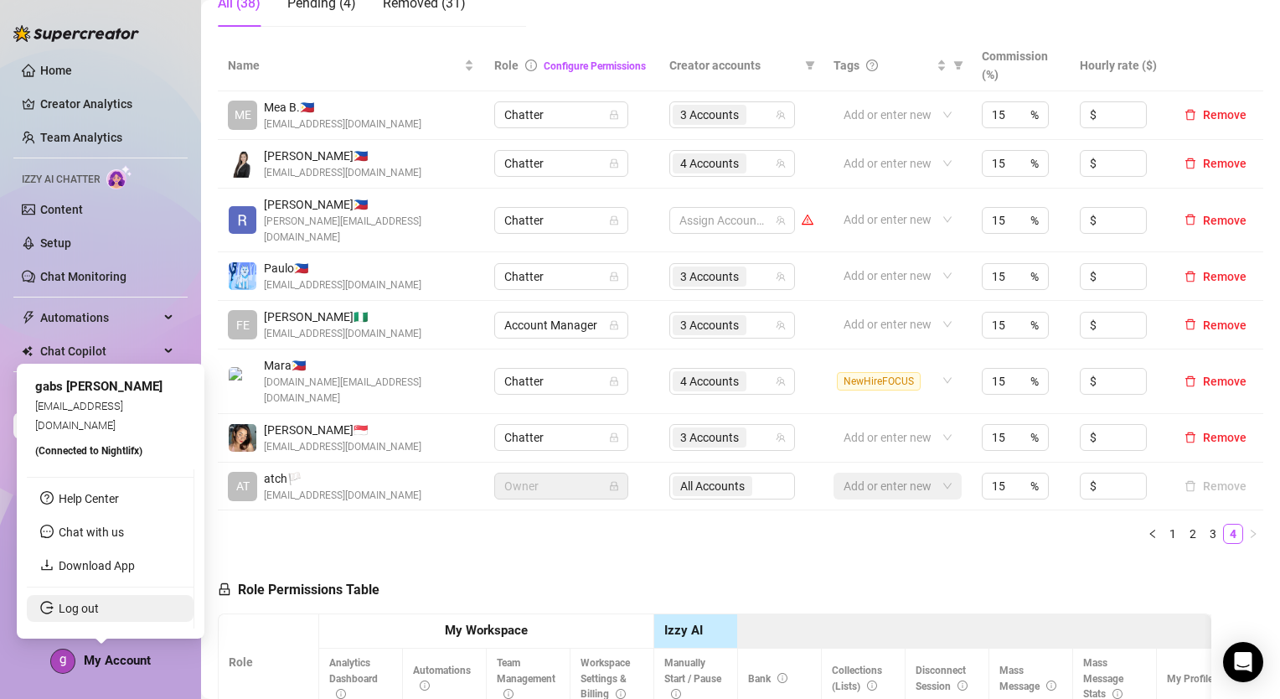
click at [99, 612] on link "Log out" at bounding box center [79, 608] width 40 height 13
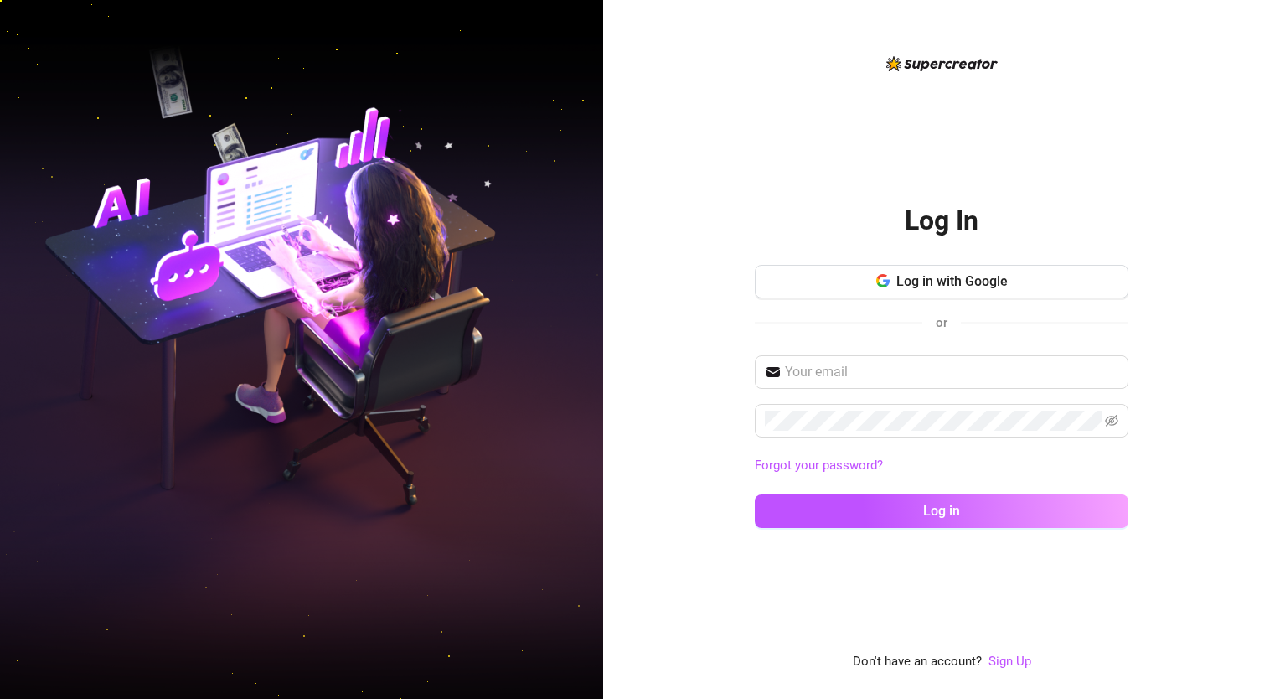
click at [913, 302] on div "Log in with Google or" at bounding box center [942, 306] width 374 height 82
click at [911, 292] on button "Log in with Google" at bounding box center [942, 282] width 374 height 34
